Goal: Transaction & Acquisition: Purchase product/service

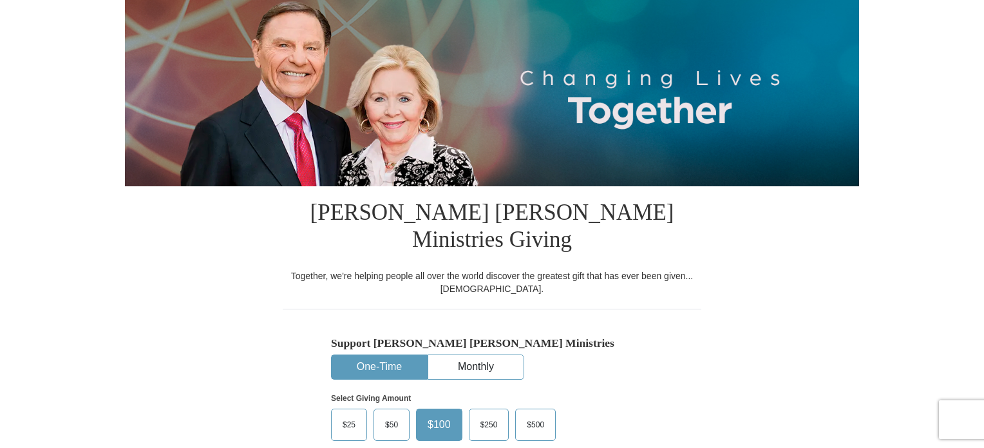
scroll to position [249, 0]
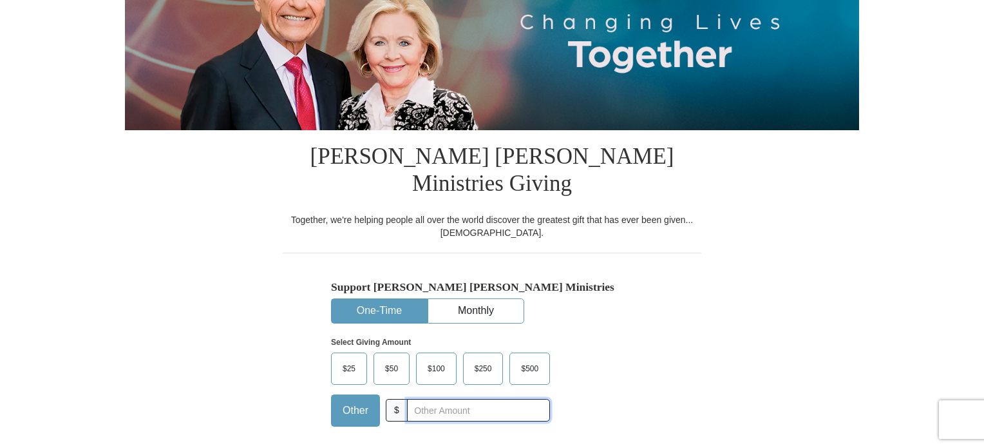
click at [441, 399] on input "text" at bounding box center [478, 410] width 143 height 23
type input "10"
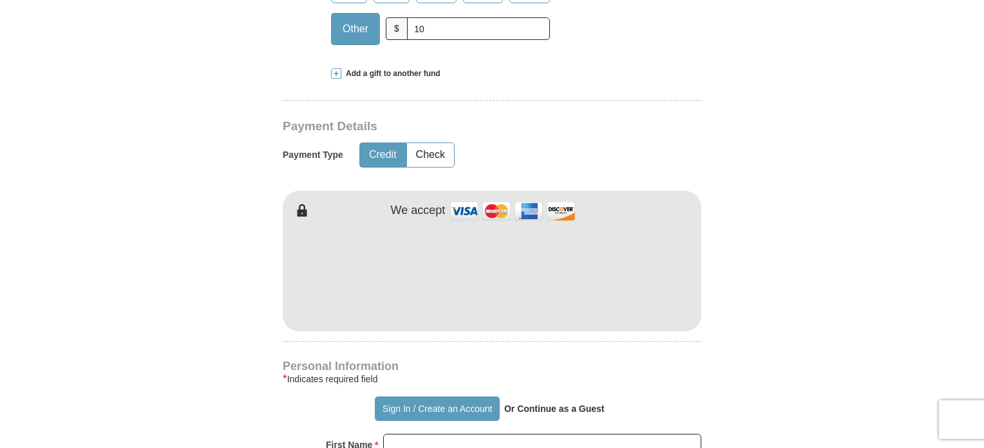
scroll to position [765, 0]
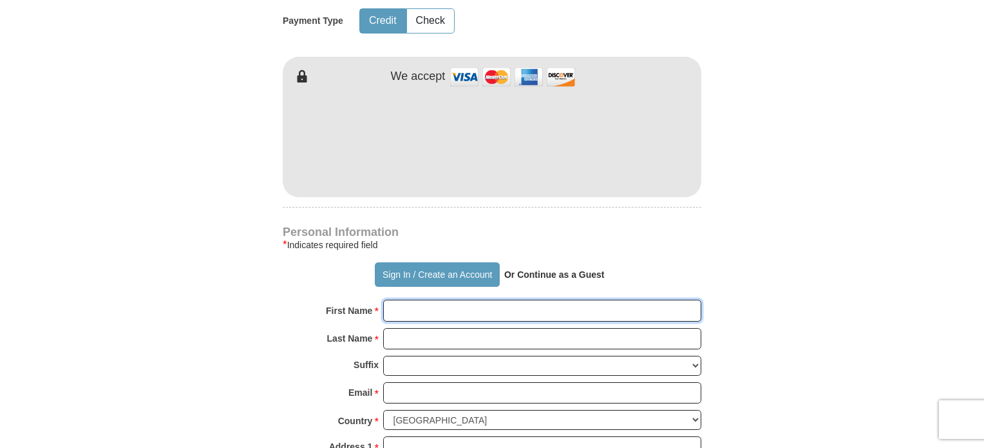
click at [402, 300] on input "First Name *" at bounding box center [542, 311] width 318 height 22
type input "ATA"
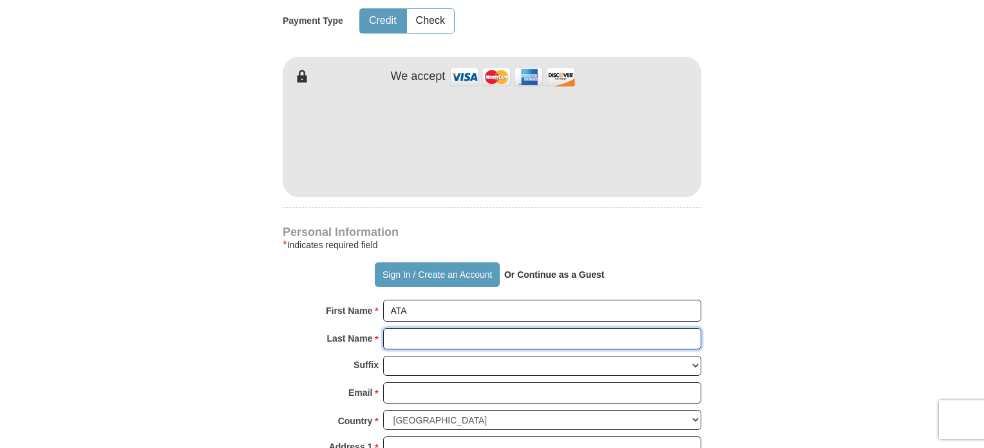
click at [438, 328] on input "Last Name *" at bounding box center [542, 339] width 318 height 22
type input "ATA"
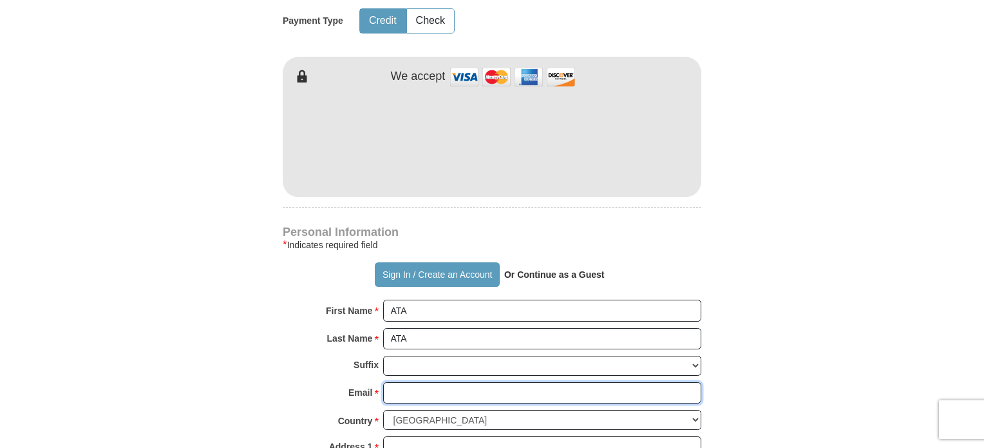
click at [412, 382] on input "Email *" at bounding box center [542, 393] width 318 height 22
type input "[EMAIL_ADDRESS][DOMAIN_NAME]"
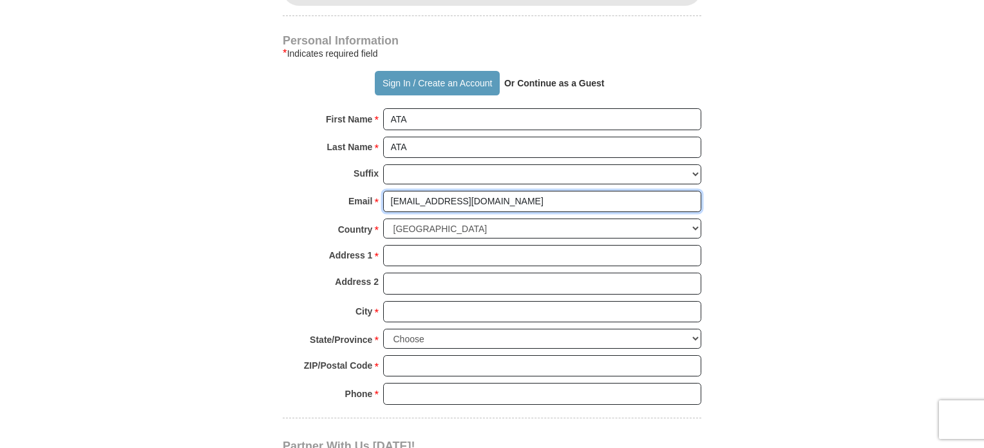
scroll to position [958, 0]
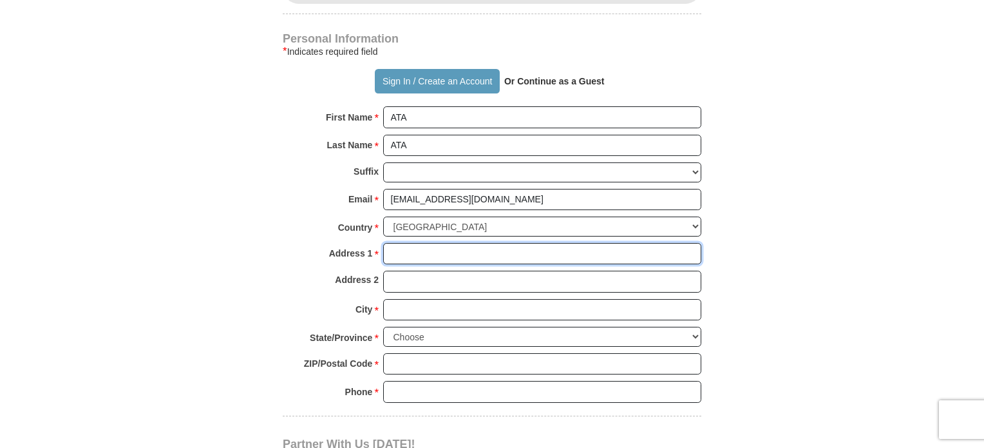
click at [401, 243] on input "Address 1 *" at bounding box center [542, 254] width 318 height 22
type input "1705"
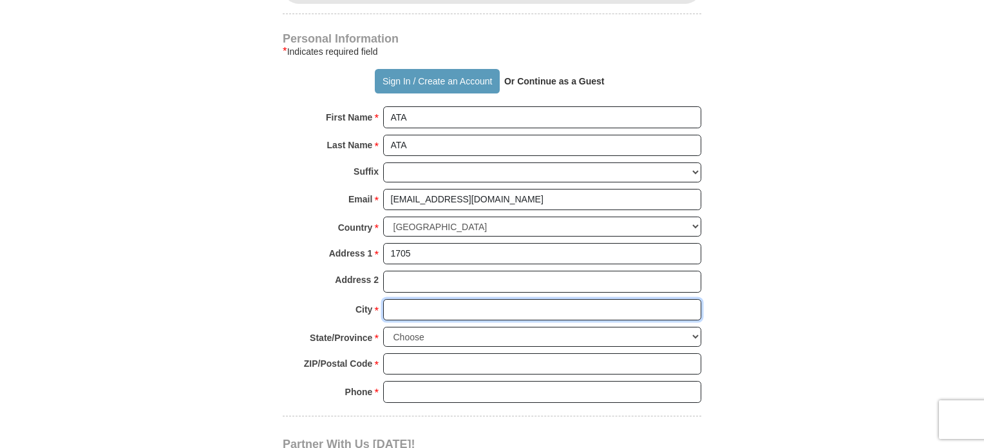
click at [412, 299] on input "City *" at bounding box center [542, 310] width 318 height 22
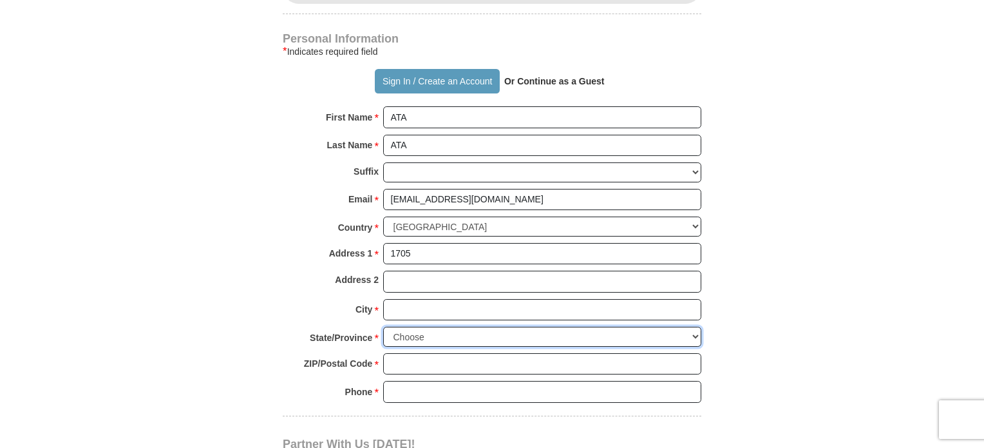
click at [410, 327] on select "Choose [US_STATE] [US_STATE] [US_STATE] [US_STATE] [US_STATE] Armed Forces Amer…" at bounding box center [542, 337] width 318 height 20
select select "CA"
click at [383, 327] on select "Choose [US_STATE] [US_STATE] [US_STATE] [US_STATE] [US_STATE] Armed Forces Amer…" at bounding box center [542, 337] width 318 height 20
click at [406, 353] on input "ZIP/Postal Code *" at bounding box center [542, 364] width 318 height 22
type input "32337"
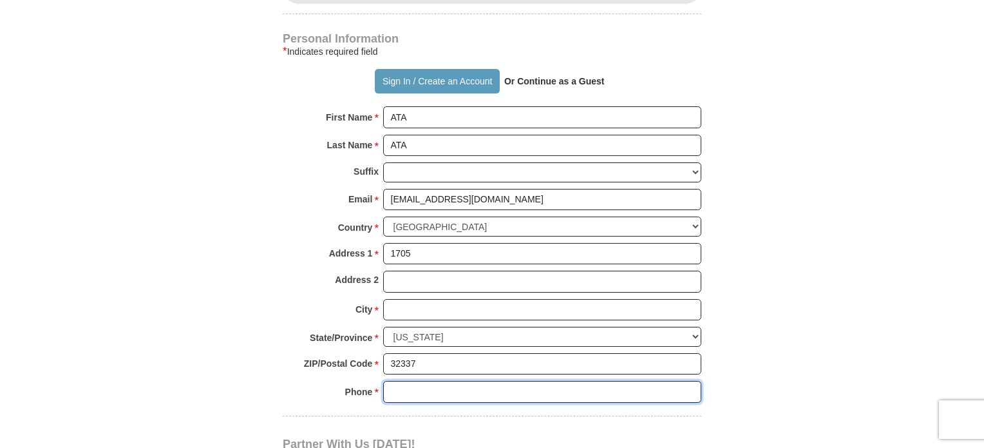
click at [422, 381] on input "Phone * *" at bounding box center [542, 392] width 318 height 22
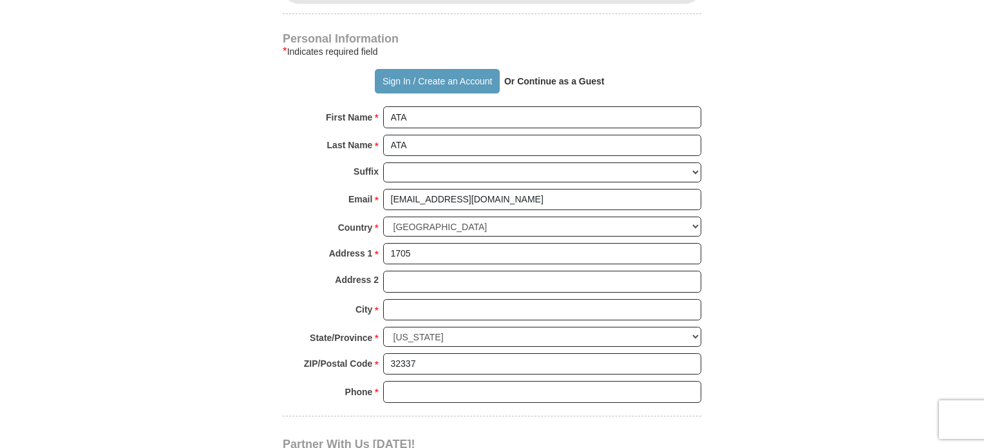
click at [886, 256] on body "It looks like you’re located outside [GEOGRAPHIC_DATA]. Click here to give to y…" at bounding box center [492, 322] width 984 height 2560
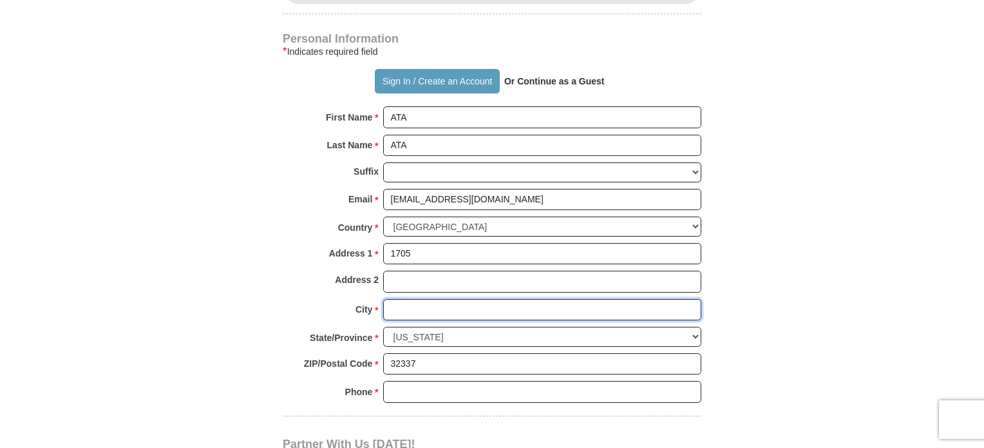
click at [430, 299] on input "City *" at bounding box center [542, 310] width 318 height 22
type input "[US_STATE]"
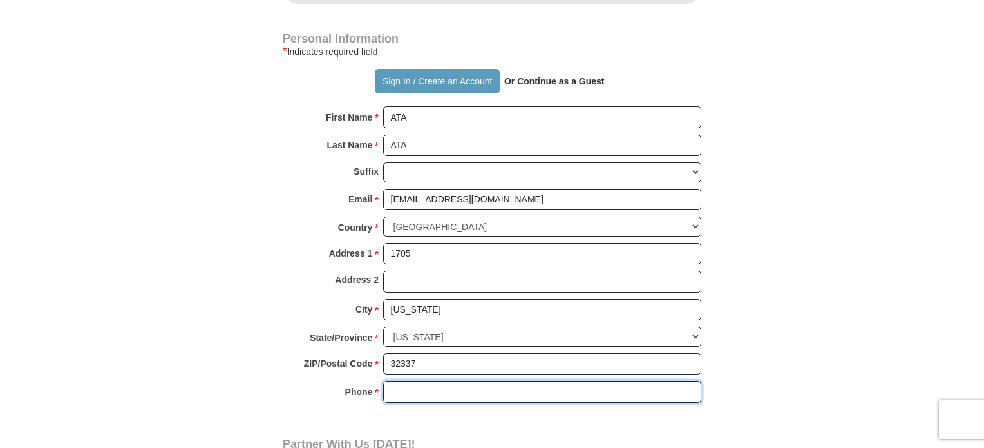
click at [399, 381] on input "Phone * *" at bounding box center [542, 392] width 318 height 22
type input "563630808"
click at [870, 297] on body "It looks like you’re located outside [GEOGRAPHIC_DATA]. Click here to give to y…" at bounding box center [492, 322] width 984 height 2560
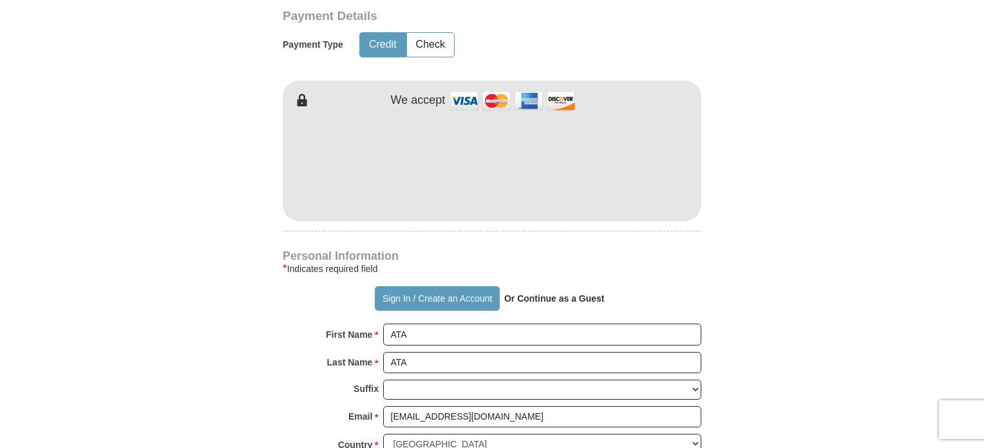
scroll to position [700, 0]
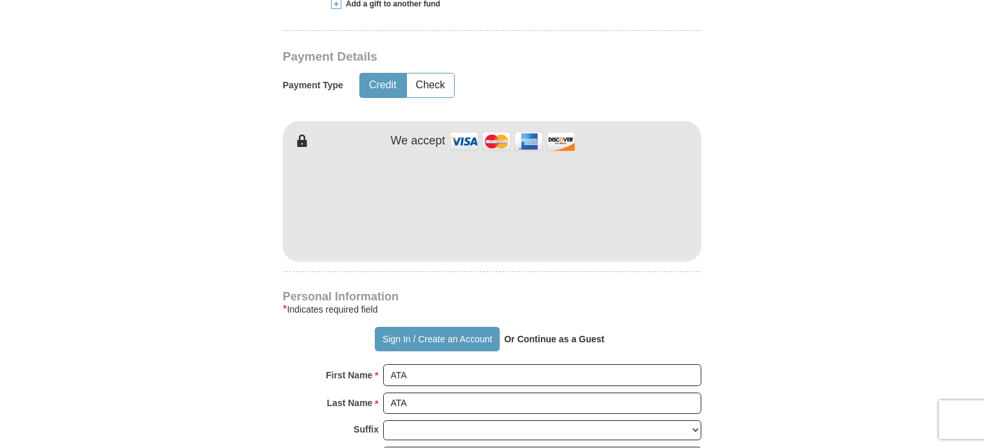
click at [828, 190] on form "Already have an account? Sign in for faster giving. Don't have an account? Crea…" at bounding box center [492, 216] width 734 height 1616
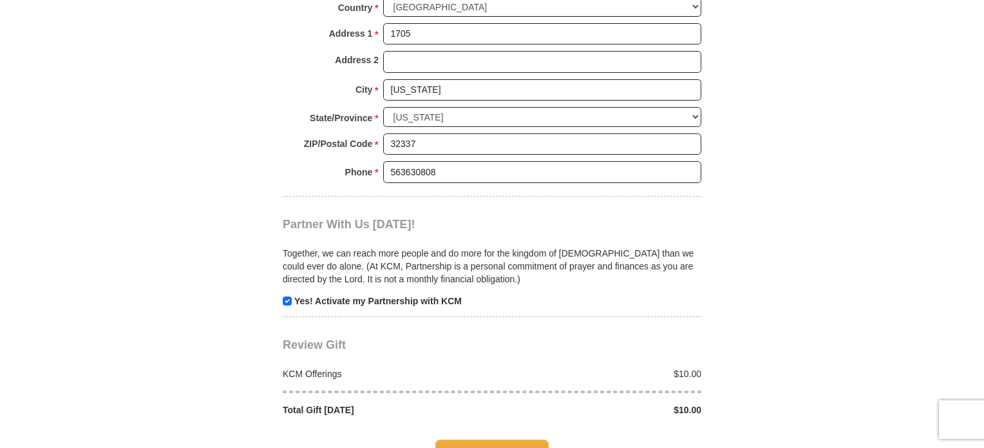
scroll to position [1344, 0]
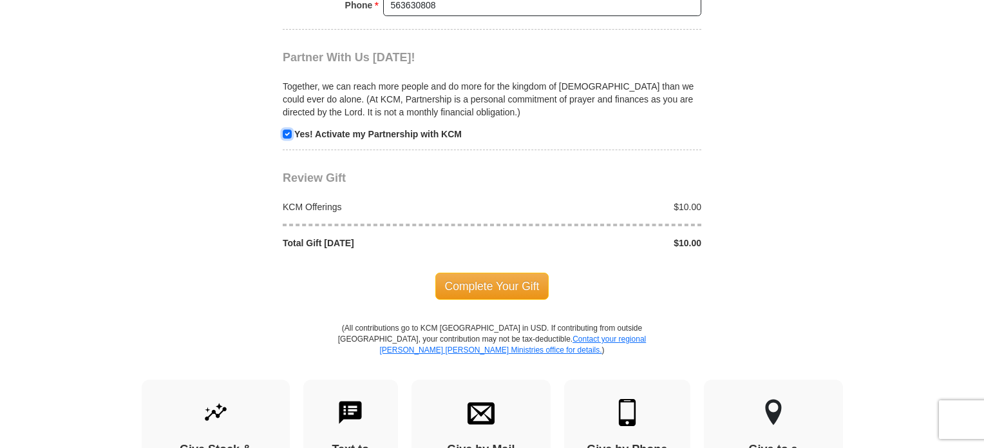
click at [288, 129] on input "checkbox" at bounding box center [287, 133] width 9 height 9
checkbox input "false"
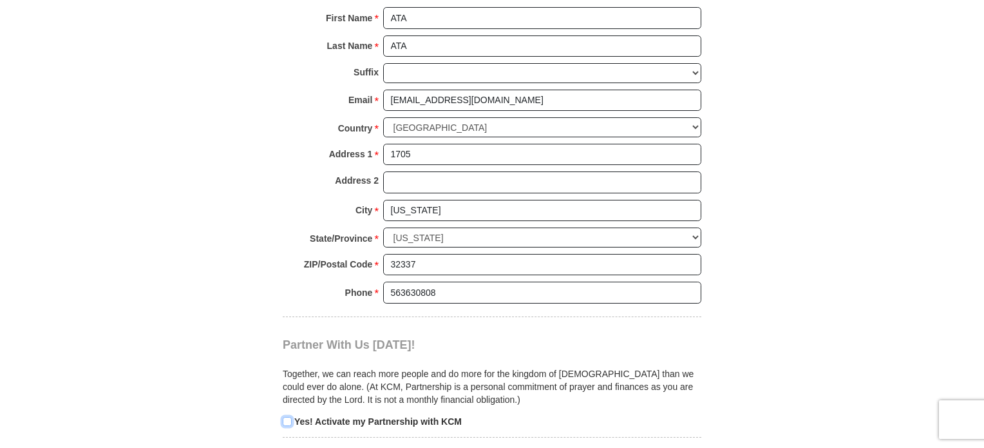
scroll to position [1409, 0]
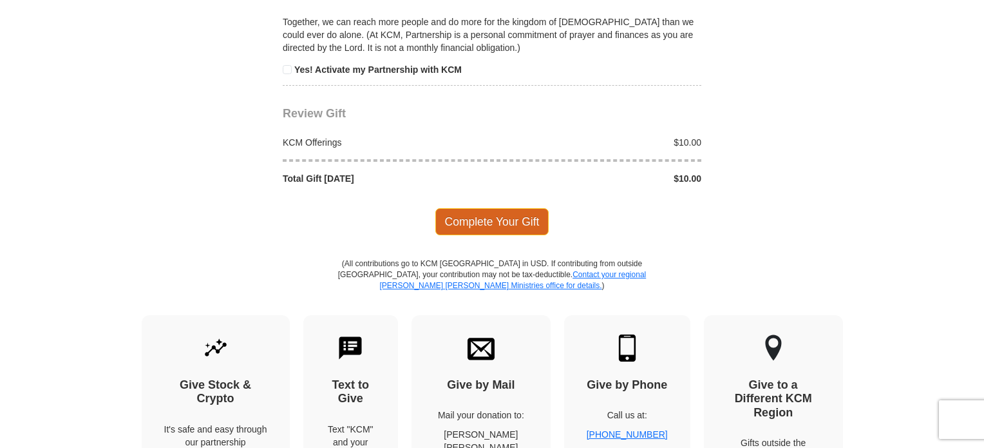
click at [512, 208] on span "Complete Your Gift" at bounding box center [492, 221] width 114 height 27
